Goal: Information Seeking & Learning: Learn about a topic

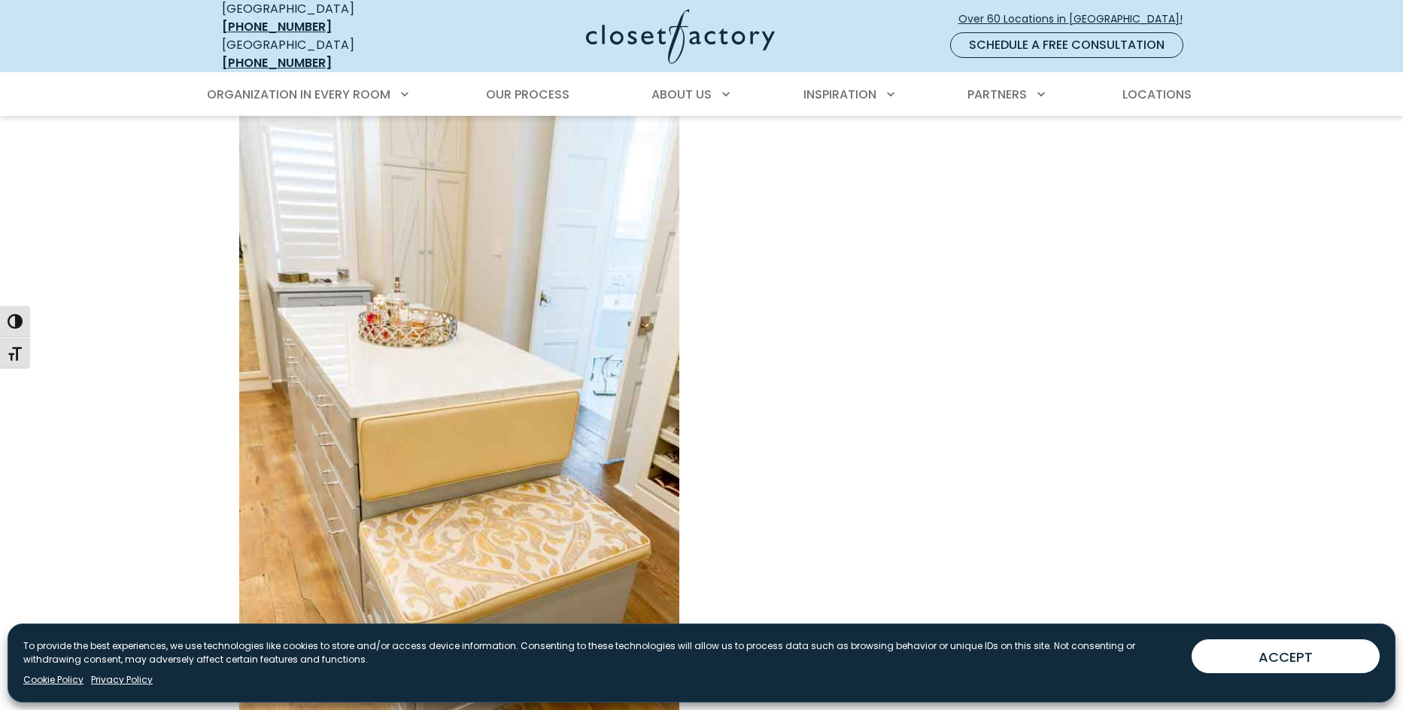
scroll to position [677, 0]
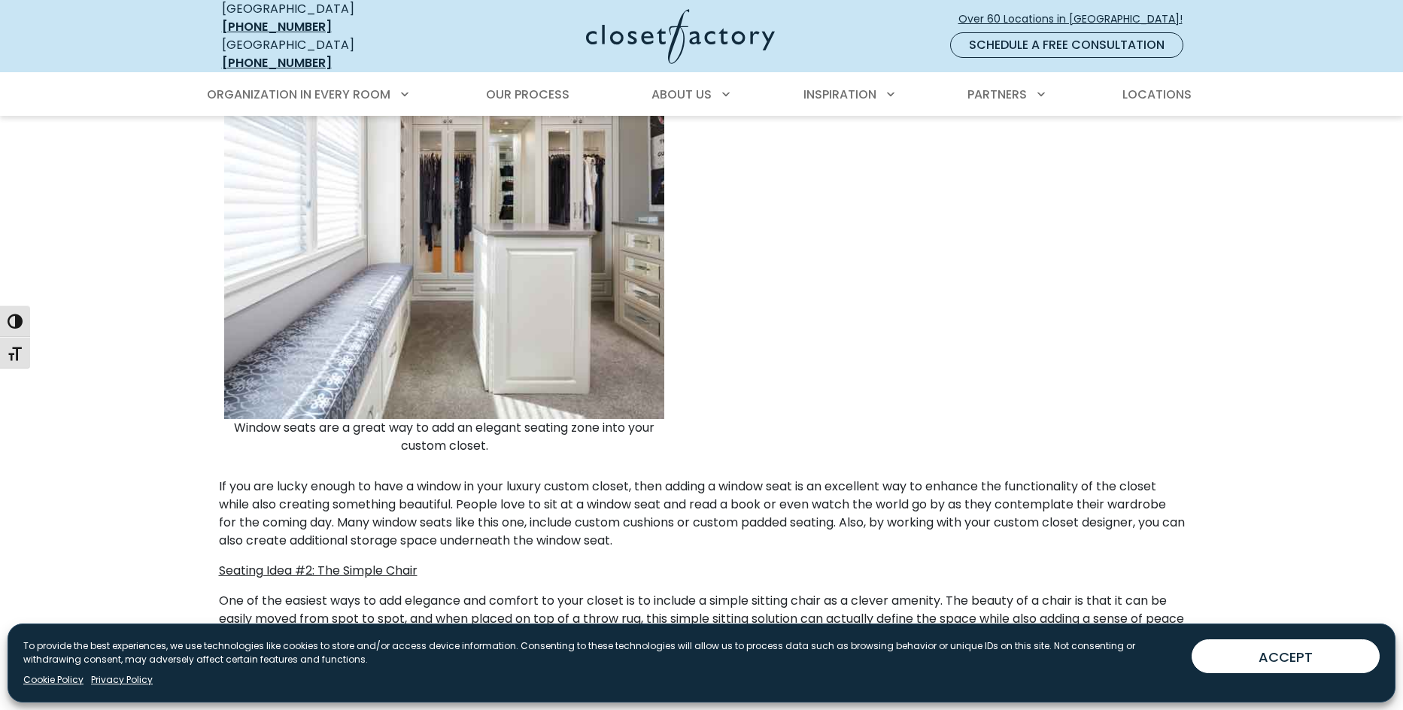
scroll to position [679, 0]
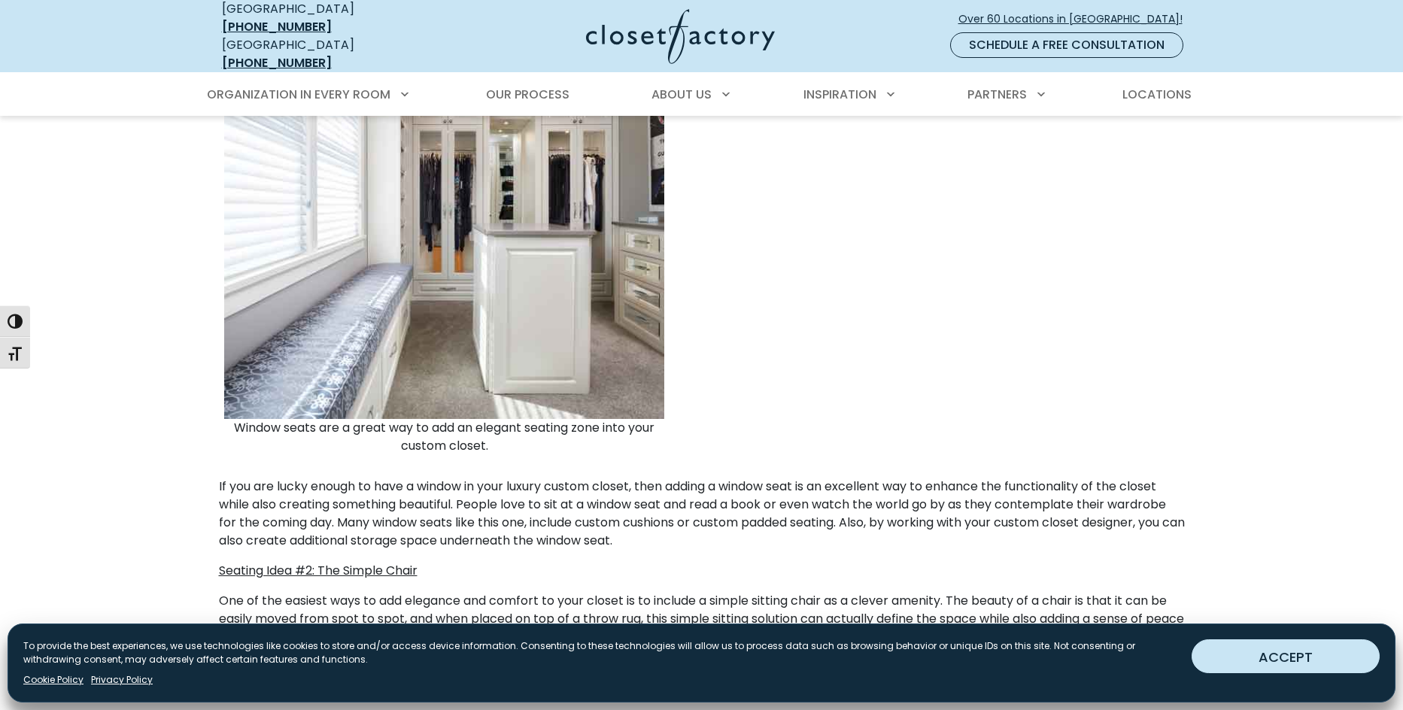
click at [1320, 645] on button "ACCEPT" at bounding box center [1285, 656] width 188 height 34
